Goal: Task Accomplishment & Management: Manage account settings

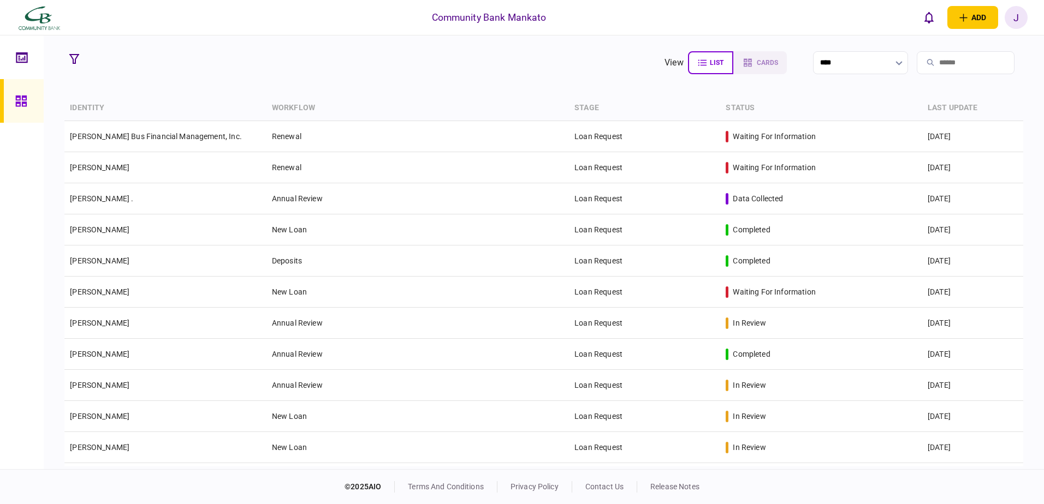
click at [1009, 14] on div "J" at bounding box center [1016, 17] width 23 height 23
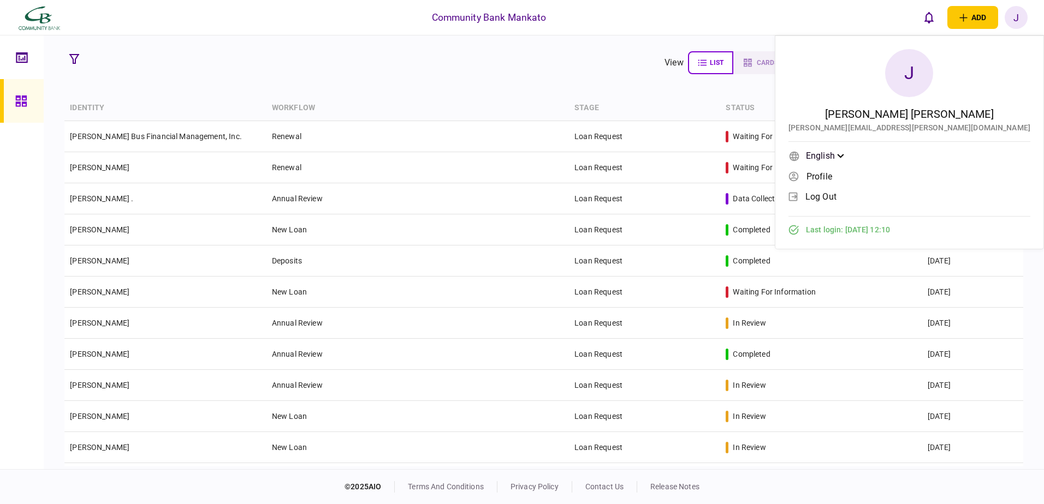
click at [836, 196] on span "log out" at bounding box center [820, 196] width 31 height 9
